Goal: Communication & Community: Answer question/provide support

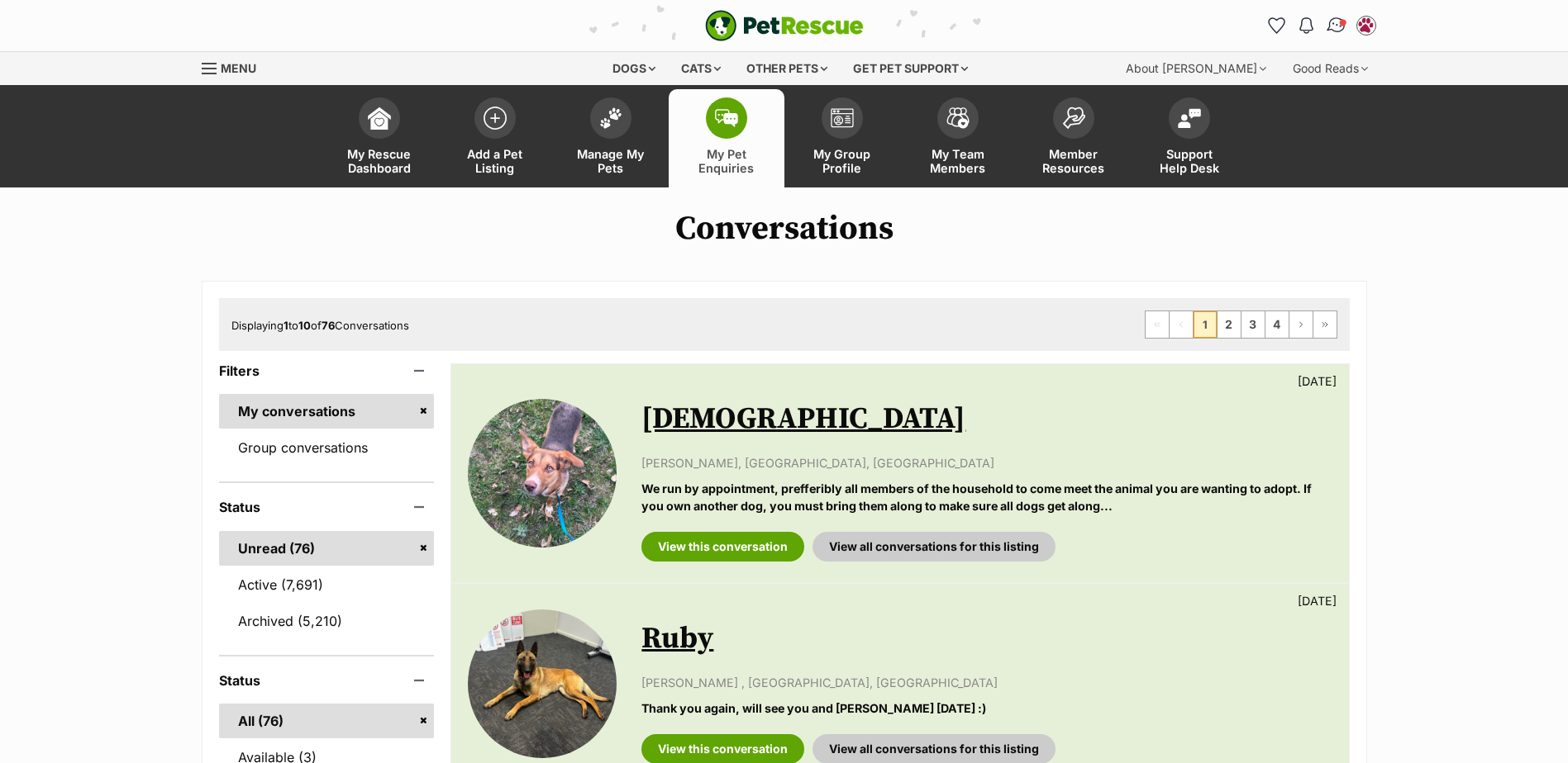
click at [1344, 23] on span "Conversations" at bounding box center [1342, 22] width 8 height 8
click at [1336, 31] on img "Conversations" at bounding box center [1336, 25] width 23 height 22
